Goal: Check status: Check status

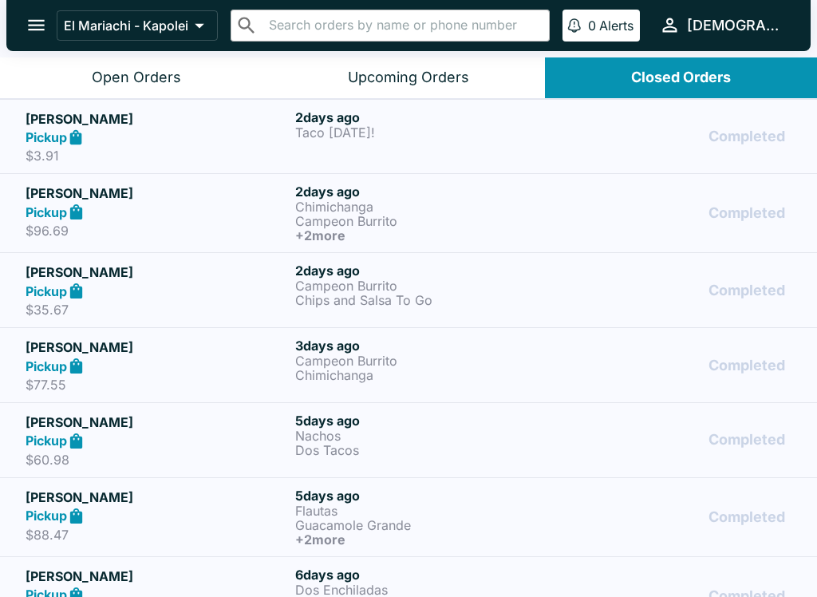
scroll to position [25, 0]
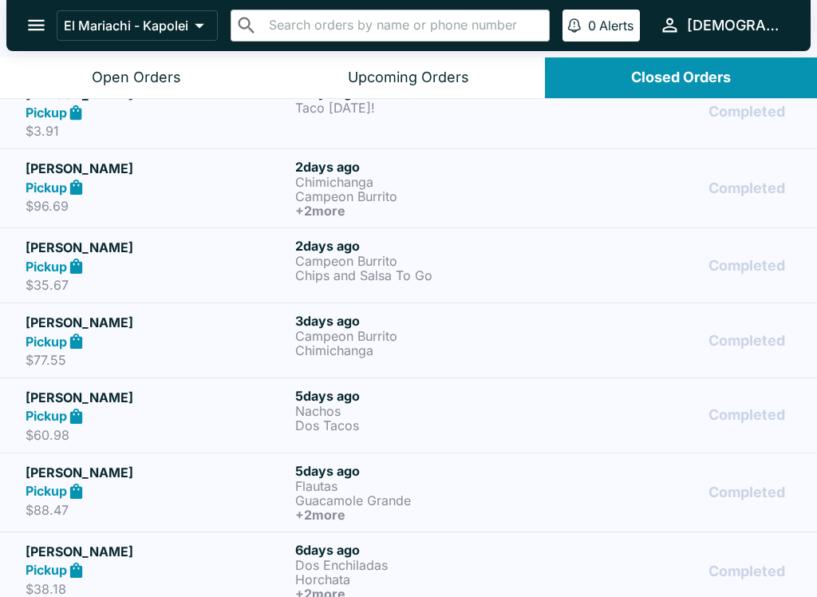
click at [371, 347] on p "Chimichanga" at bounding box center [426, 350] width 263 height 14
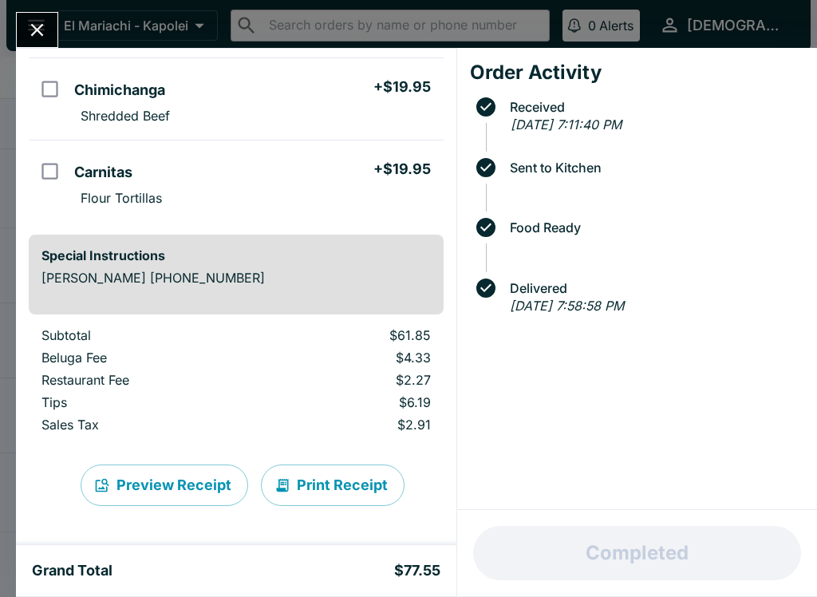
scroll to position [239, 0]
click at [45, 16] on button "Close" at bounding box center [37, 30] width 41 height 34
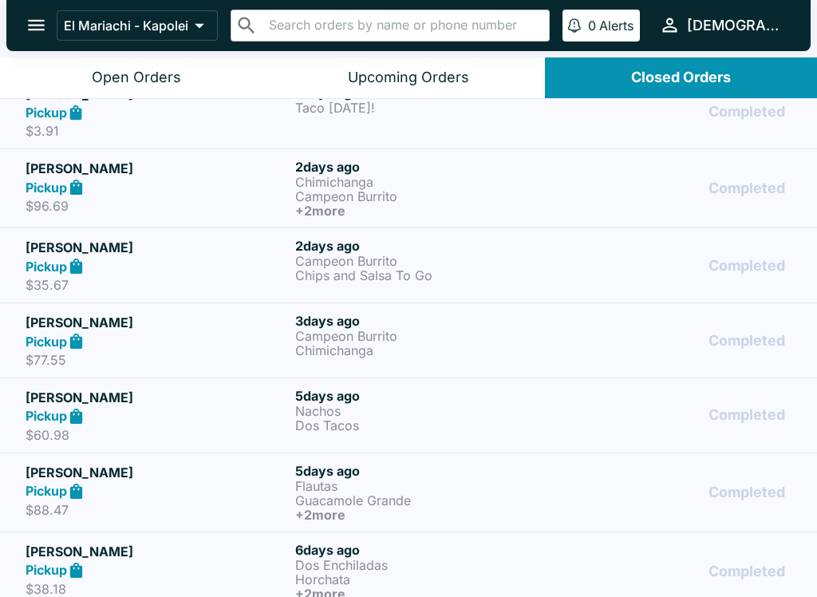
click at [360, 419] on p "Dos Tacos" at bounding box center [426, 425] width 263 height 14
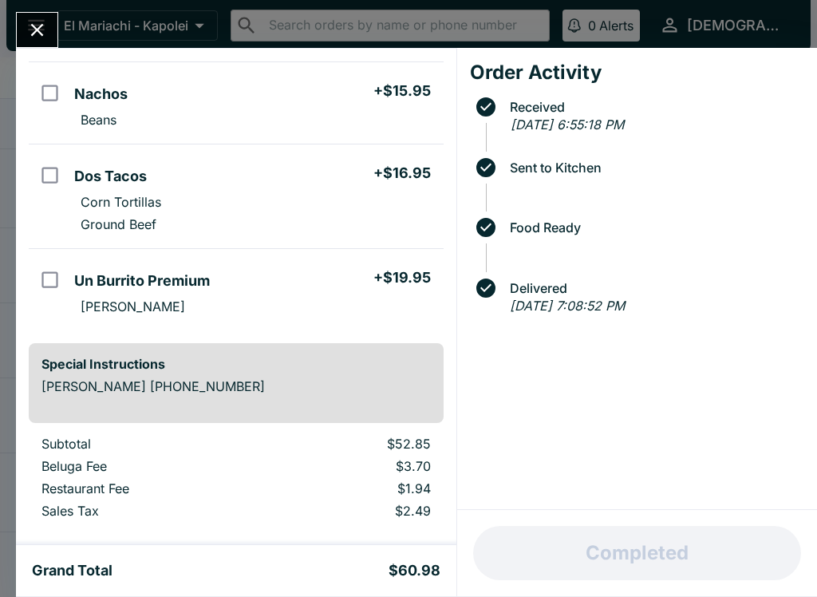
scroll to position [124, 0]
click at [56, 30] on button "Close" at bounding box center [37, 30] width 41 height 34
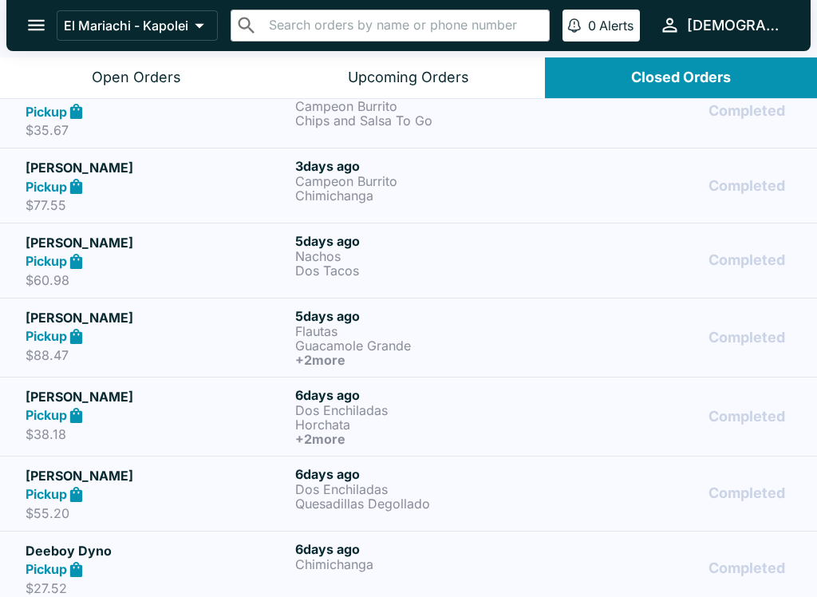
scroll to position [209, 0]
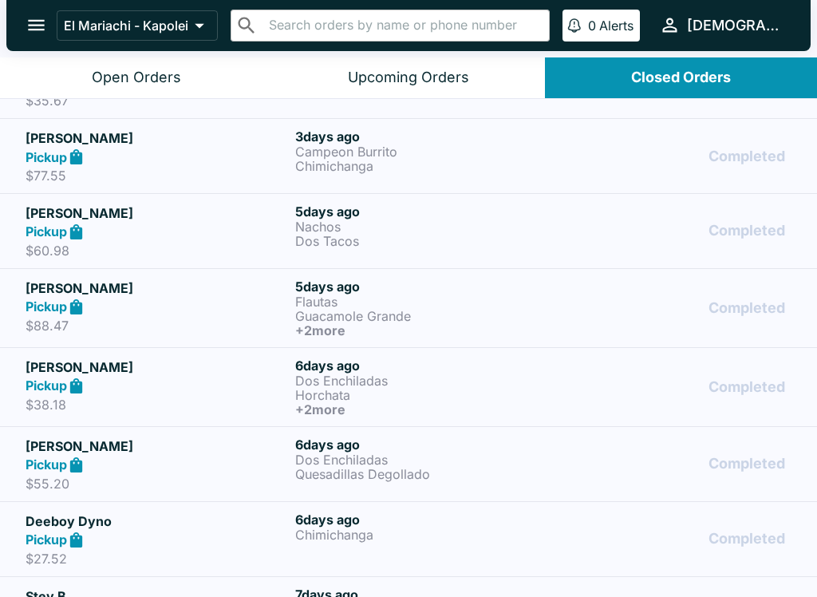
click at [342, 313] on p "Guacamole Grande" at bounding box center [426, 316] width 263 height 14
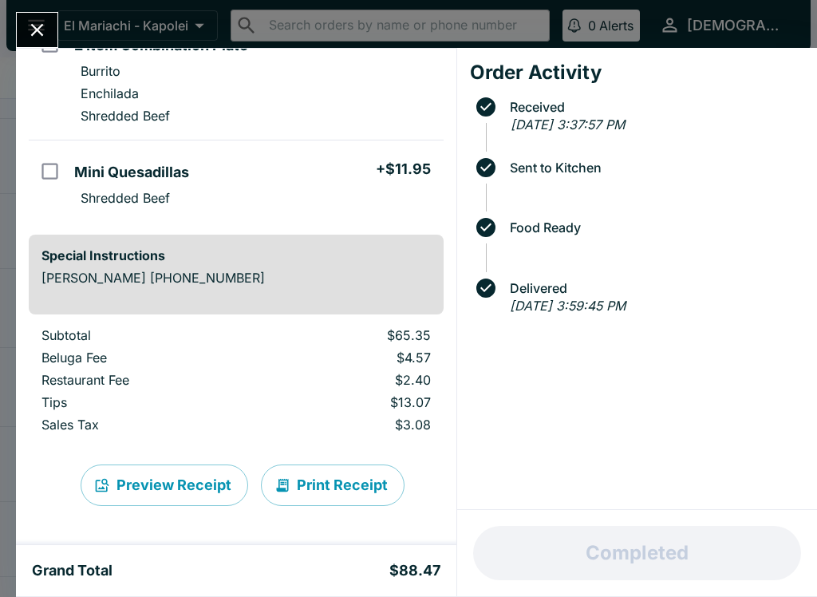
scroll to position [315, 0]
click at [37, 32] on icon "Close" at bounding box center [37, 30] width 13 height 13
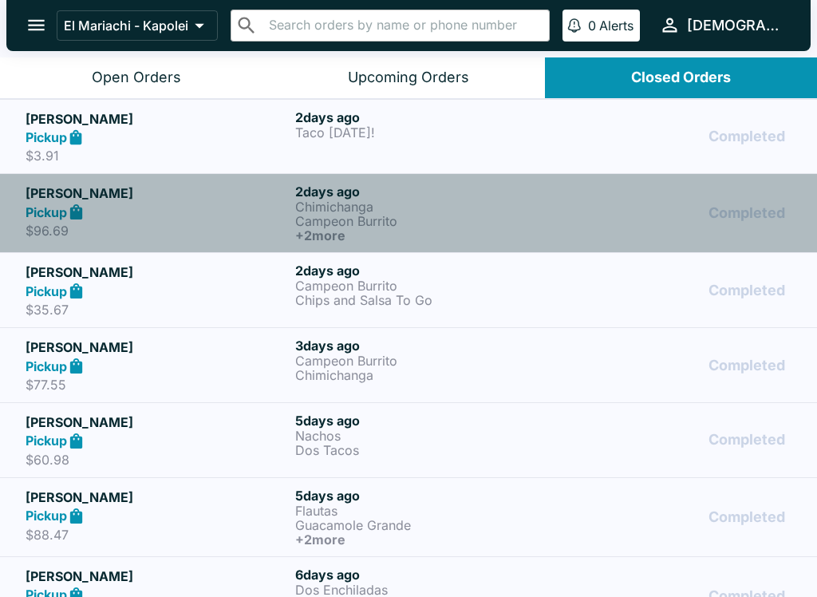
click at [319, 211] on p "Chimichanga" at bounding box center [426, 206] width 263 height 14
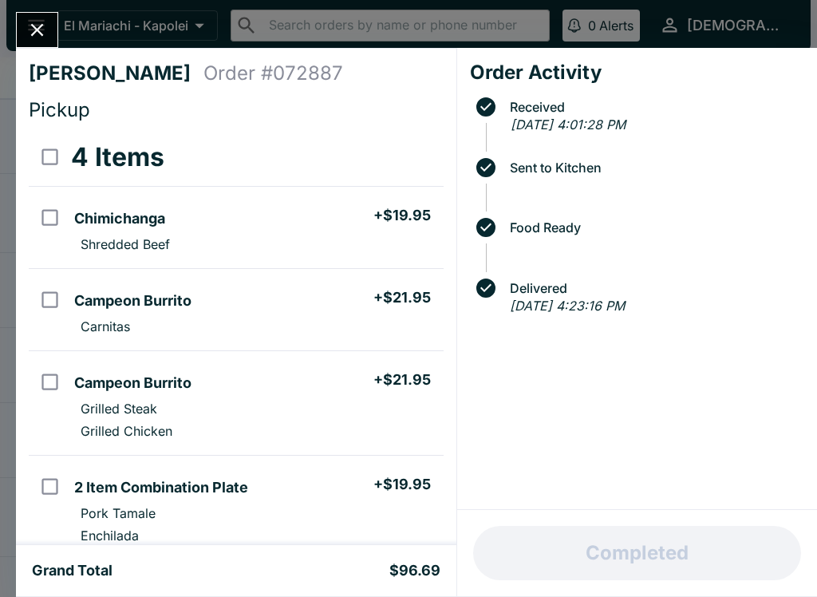
click at [47, 42] on button "Close" at bounding box center [37, 30] width 41 height 34
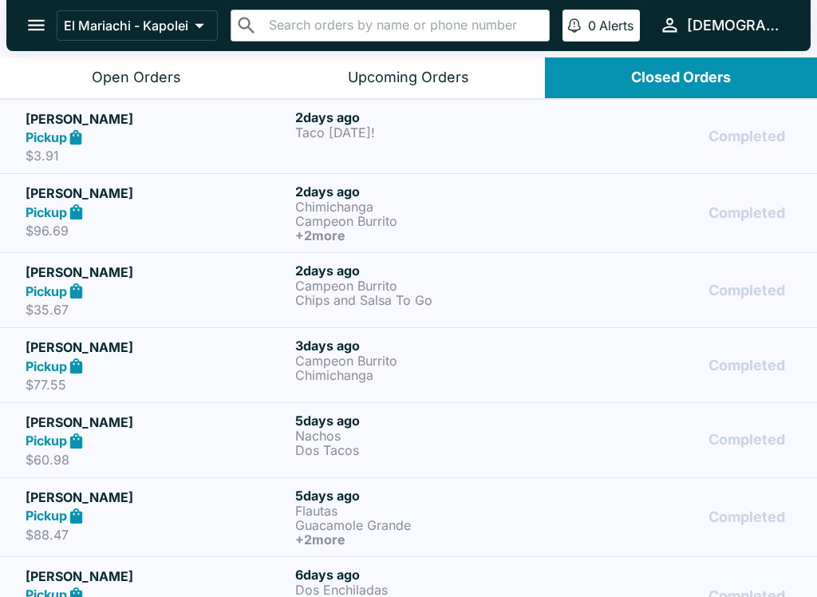
click at [185, 69] on button "Open Orders" at bounding box center [136, 77] width 272 height 41
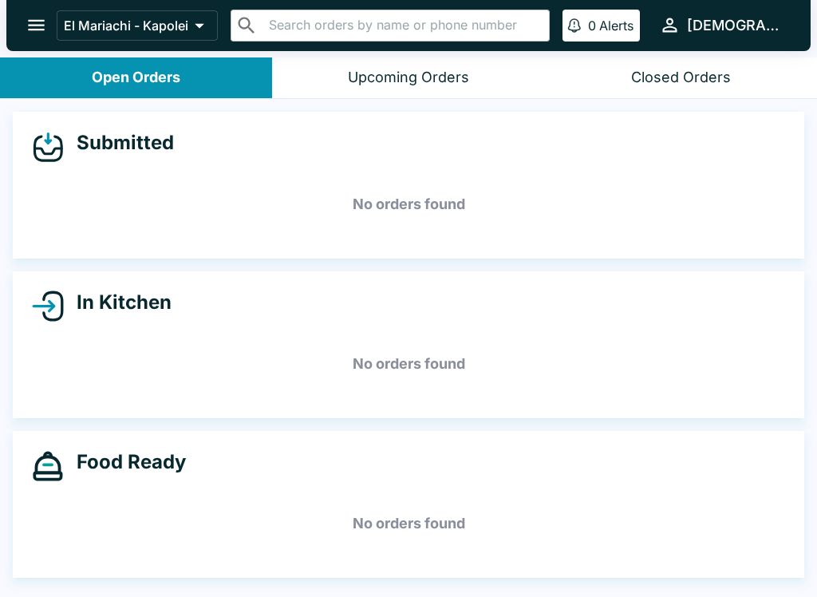
click at [662, 490] on div "Food Ready No orders found" at bounding box center [408, 504] width 791 height 147
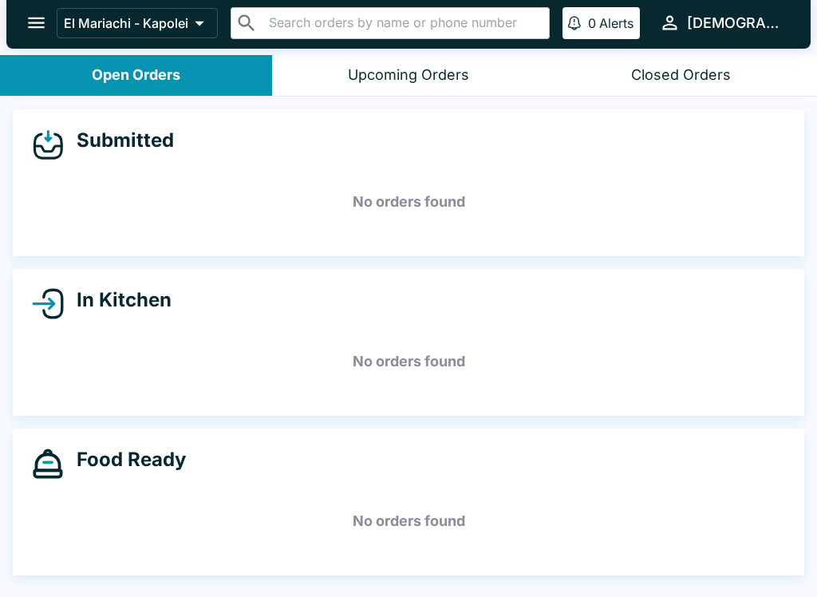
click at [608, 531] on h5 "No orders found" at bounding box center [408, 520] width 753 height 57
